Goal: Register for event/course

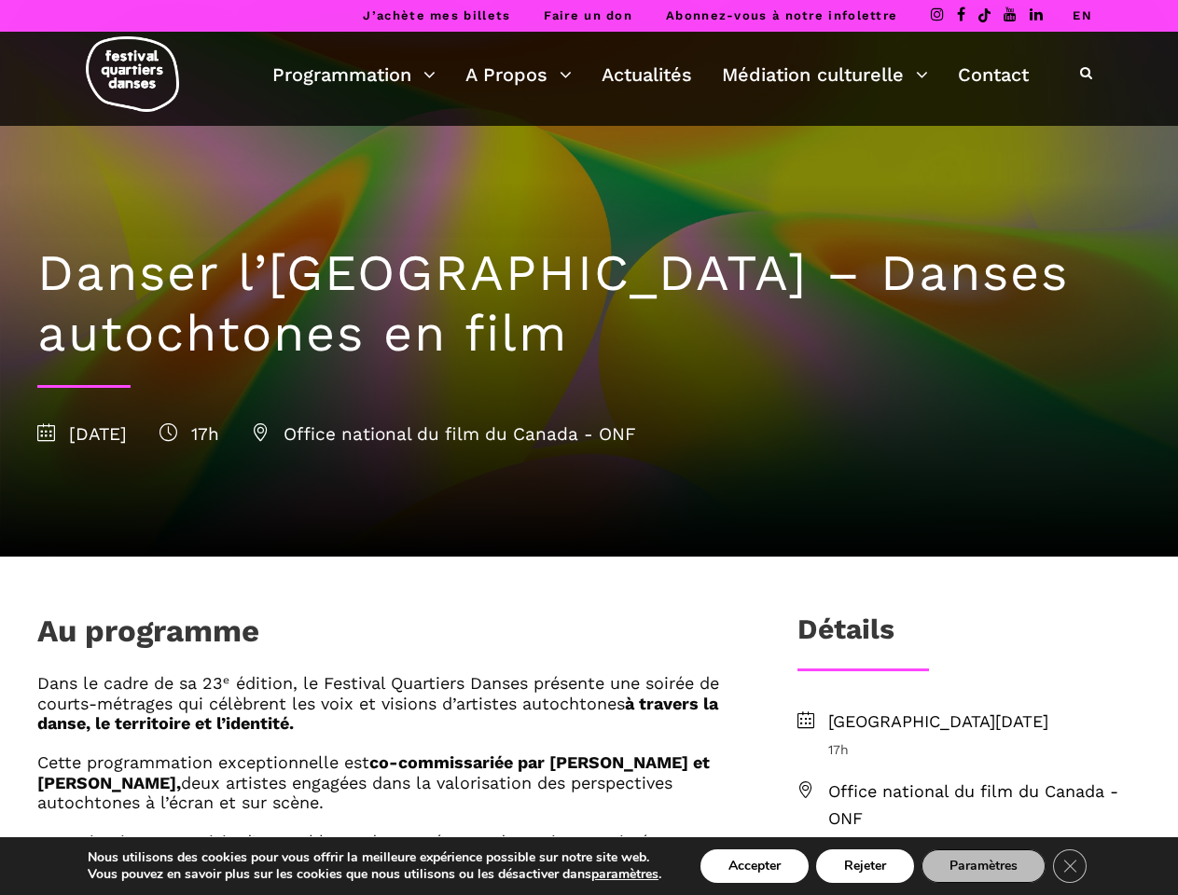
click at [588, 448] on div "[DATE] 17h Office national du film du Canada - ONF" at bounding box center [588, 435] width 1103 height 28
click at [1085, 74] on icon at bounding box center [1086, 72] width 12 height 13
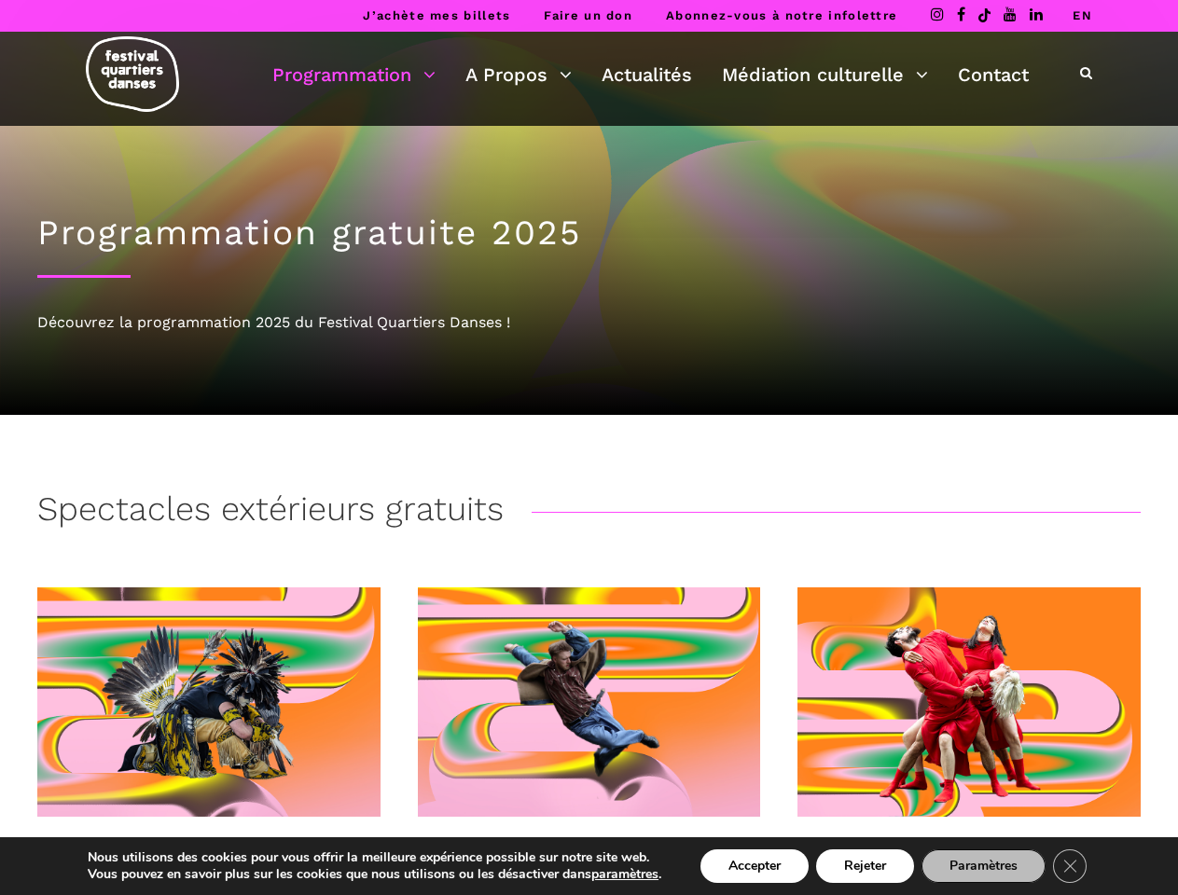
click at [1085, 74] on icon at bounding box center [1086, 72] width 12 height 13
